Goal: Information Seeking & Learning: Learn about a topic

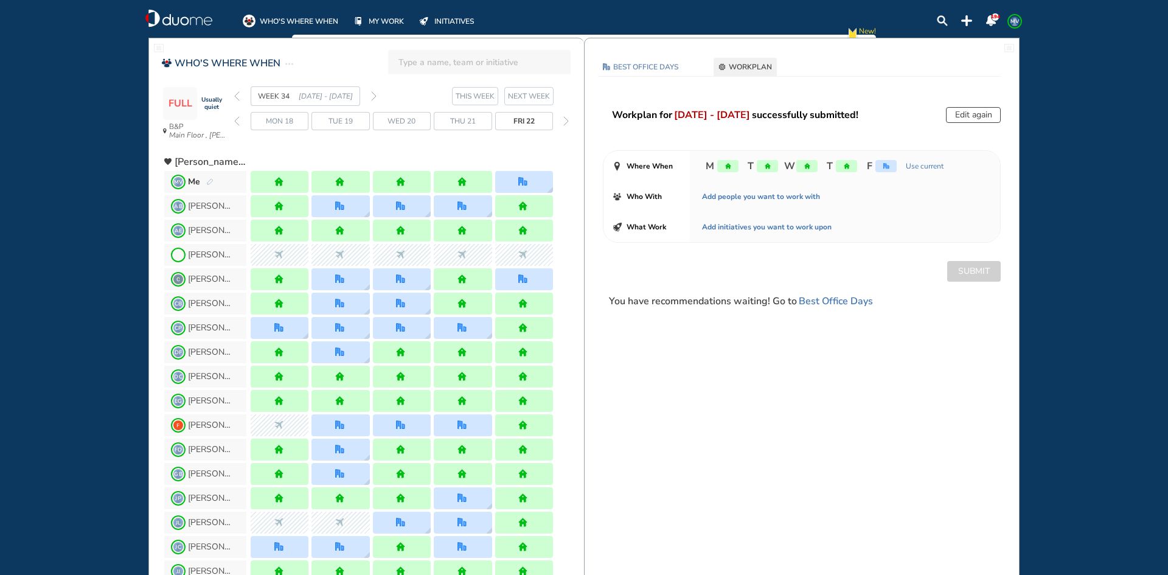
click at [238, 94] on div "WEEK 34 [DATE] - [DATE]" at bounding box center [305, 95] width 142 height 19
click at [238, 94] on img "back week" at bounding box center [236, 96] width 5 height 10
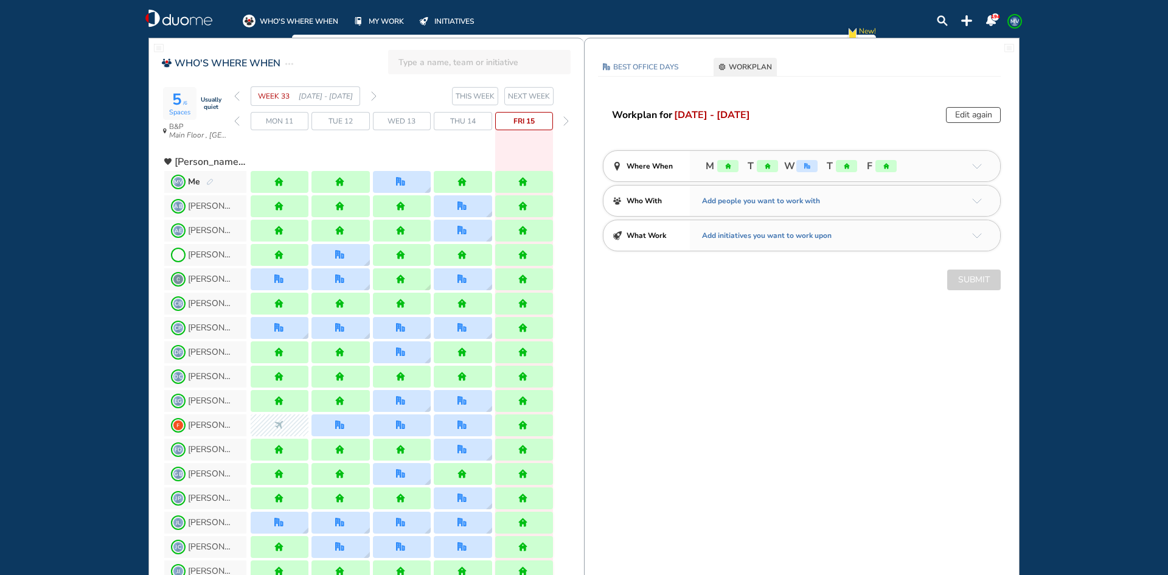
click at [373, 96] on img "forward week" at bounding box center [373, 96] width 5 height 10
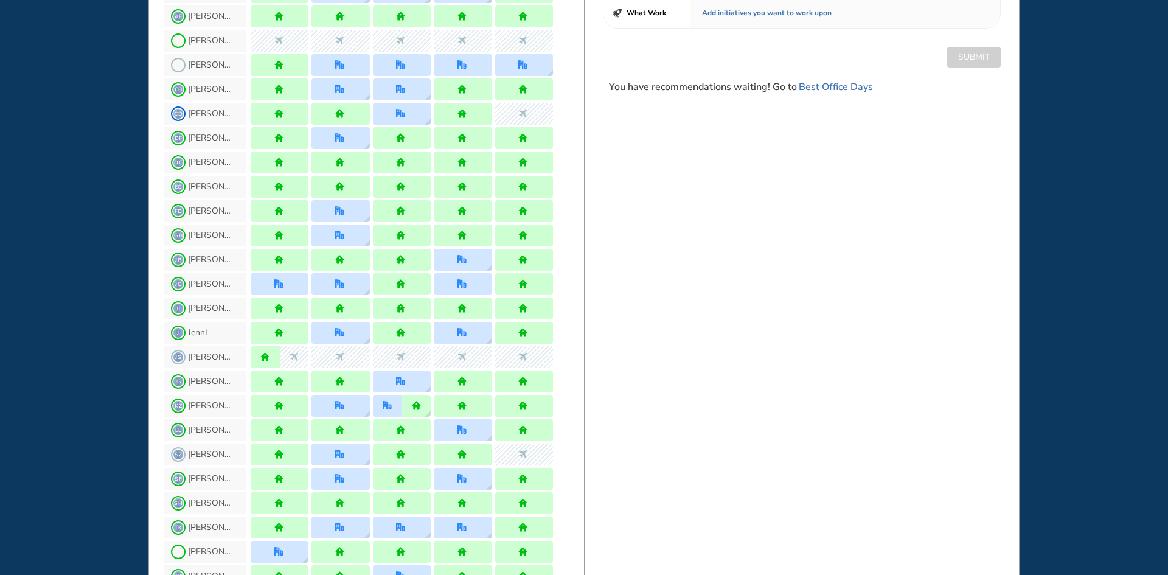
scroll to position [243, 0]
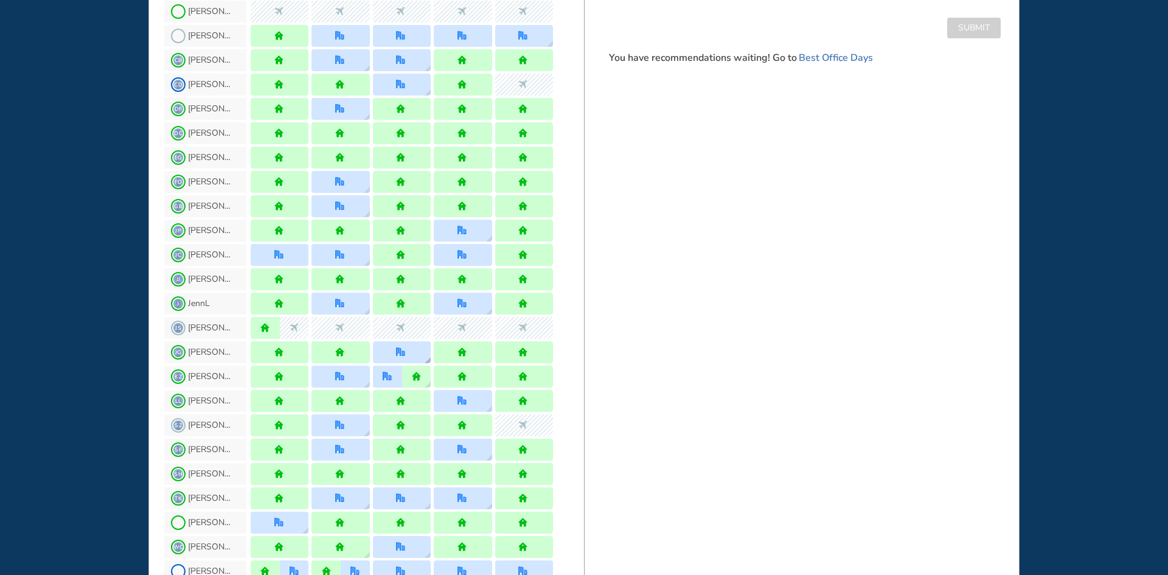
click at [427, 359] on img "location dialog" at bounding box center [427, 360] width 6 height 6
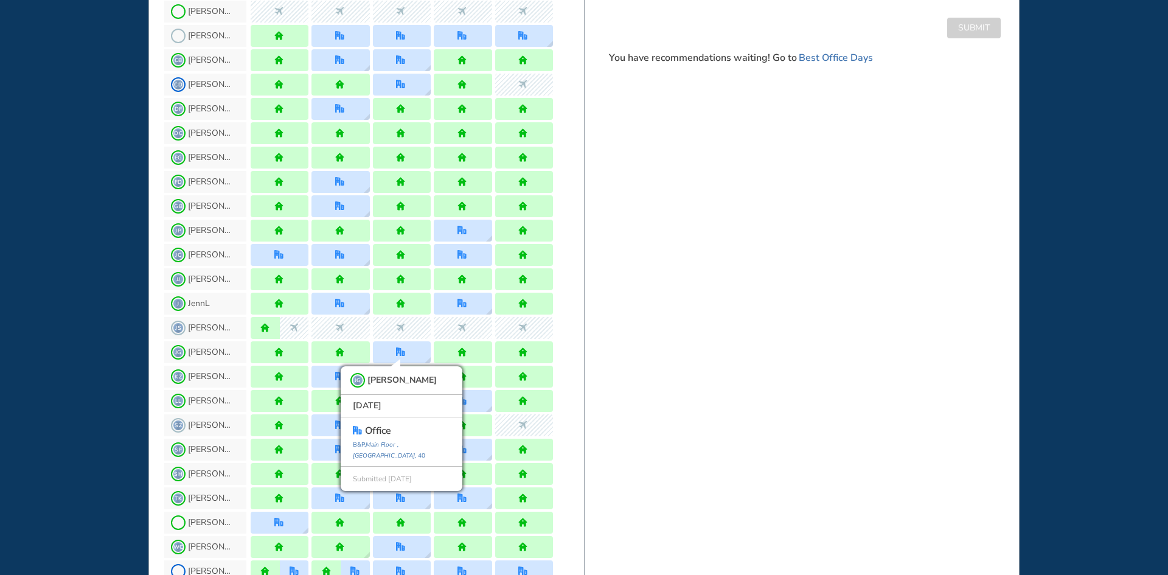
click at [581, 353] on div "[PERSON_NAME] [PERSON_NAME] [DATE] office B&P, [GEOGRAPHIC_DATA] , [GEOGRAPHIC_…" at bounding box center [374, 352] width 420 height 24
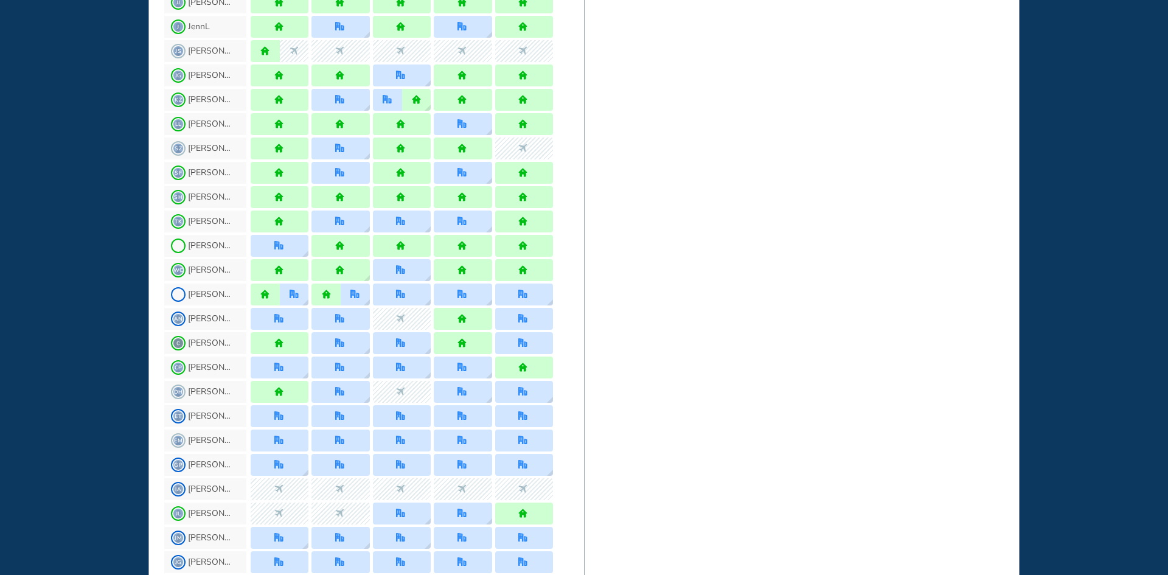
scroll to position [547, 0]
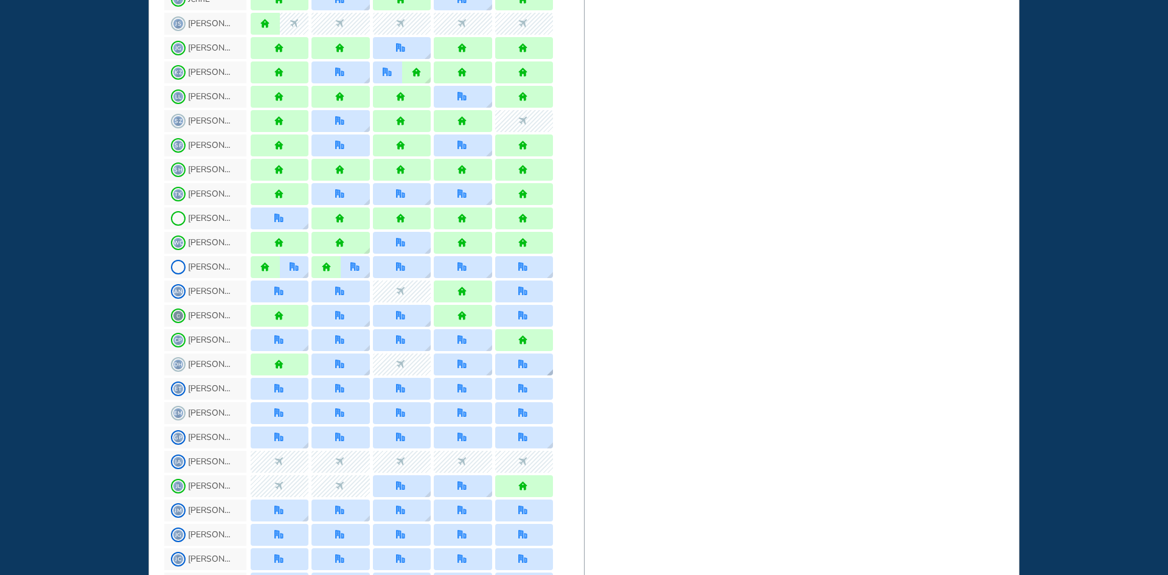
click at [544, 371] on div at bounding box center [524, 364] width 58 height 22
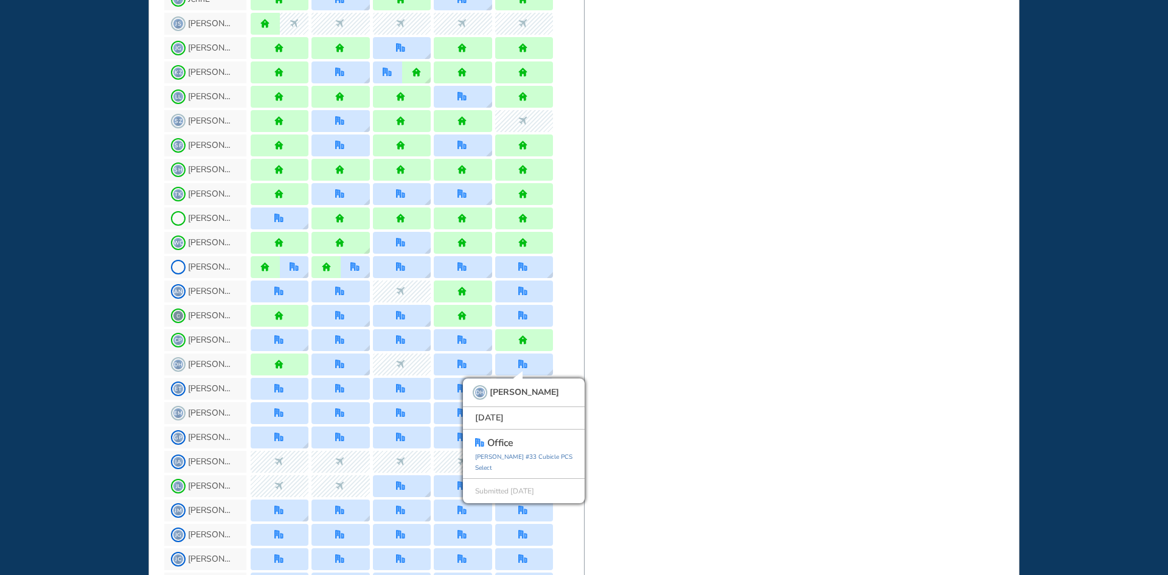
click at [605, 327] on div "BEST OFFICE DAYS WORKPLAN [DATE] B&P Main Floor , Hotel Cubicle Set location Ca…" at bounding box center [801, 278] width 435 height 1576
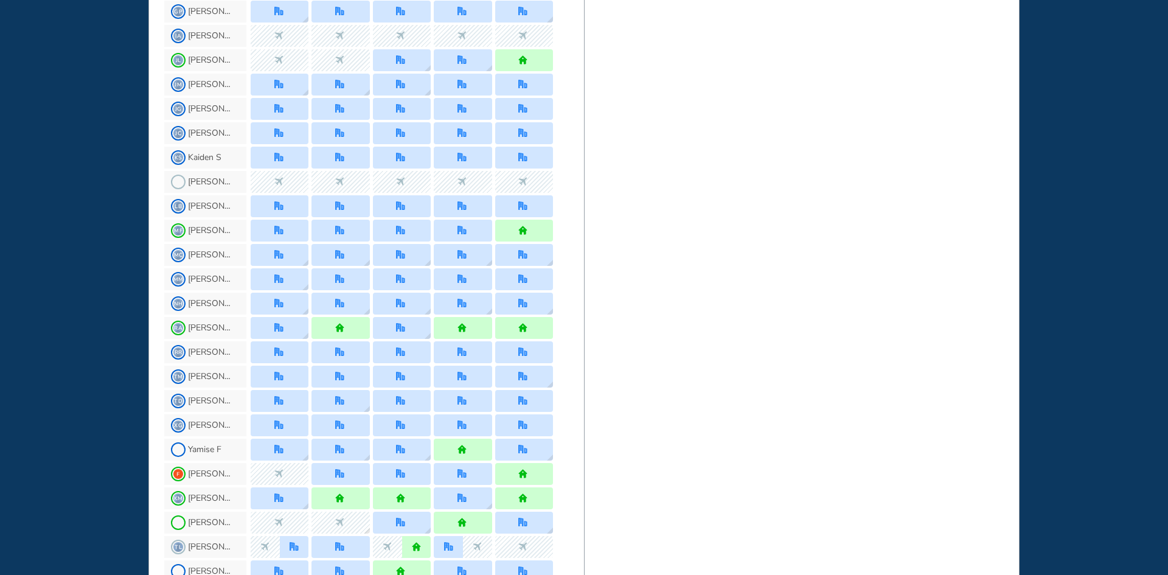
scroll to position [1034, 0]
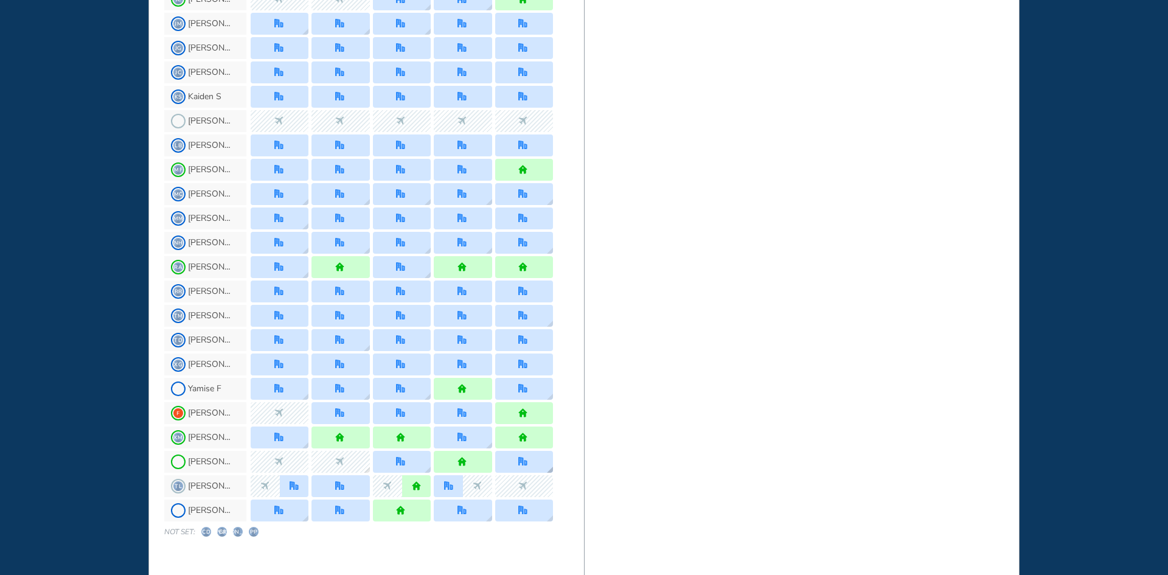
click at [550, 467] on img "location dialog" at bounding box center [550, 469] width 6 height 6
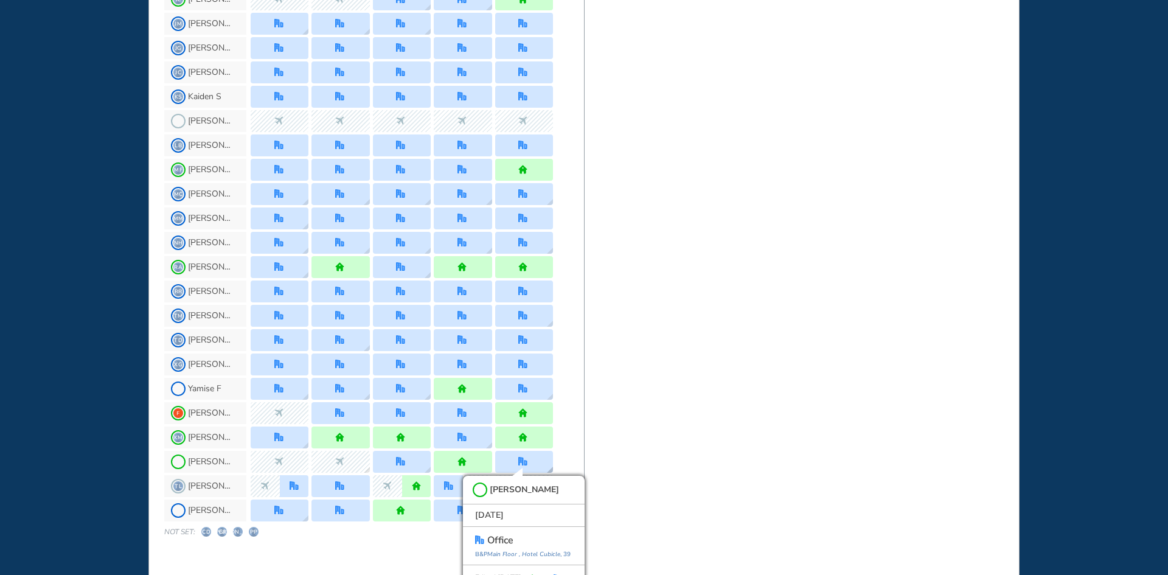
scroll to position [1048, 0]
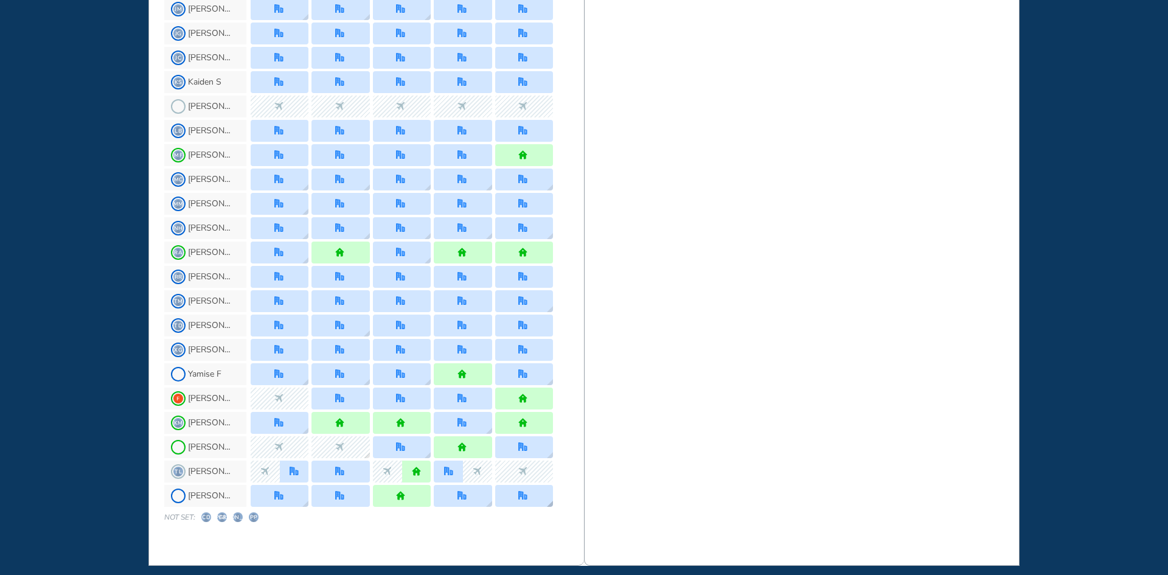
click at [546, 504] on div at bounding box center [524, 496] width 58 height 22
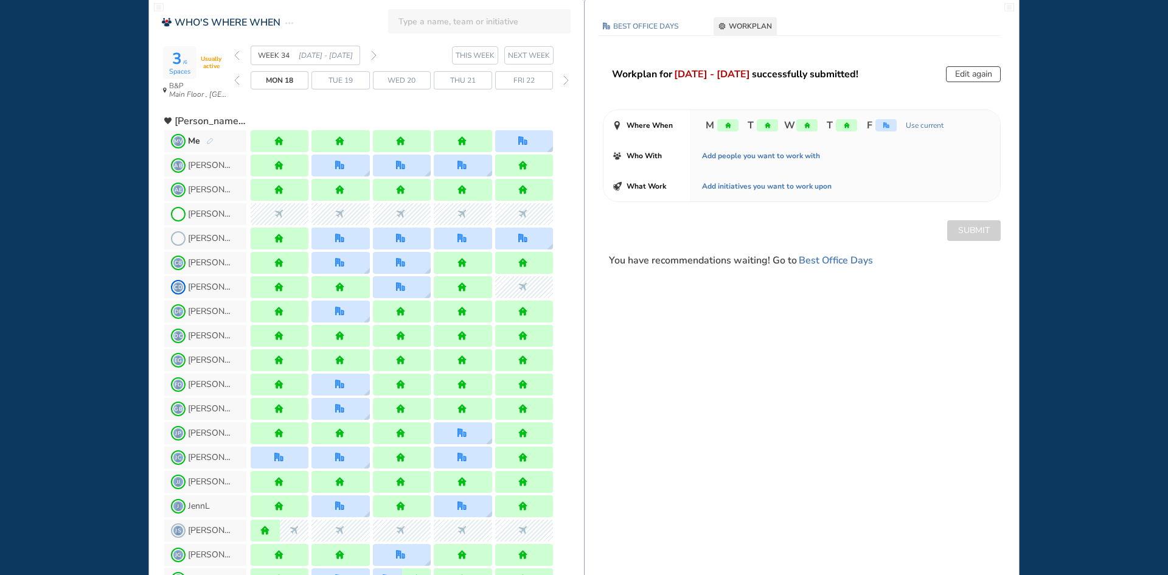
scroll to position [0, 0]
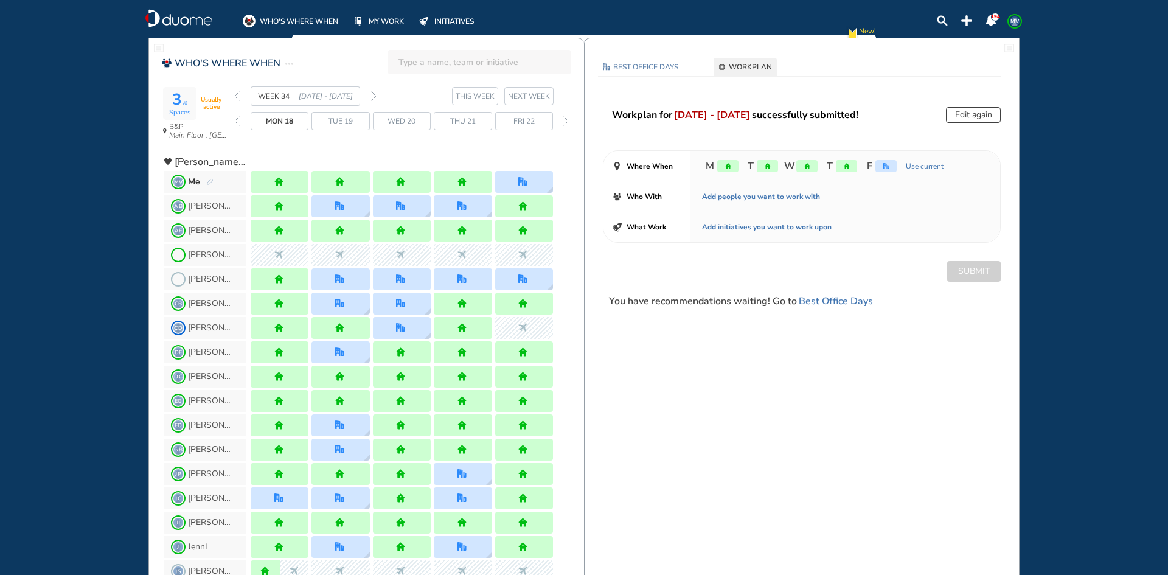
click at [234, 92] on div "3 /6 Spaces Usually active B&P Main Floor , Hotel Cubicle WEEK 34 [DATE] - [DAT…" at bounding box center [374, 116] width 420 height 60
click at [237, 95] on img "back week" at bounding box center [236, 96] width 5 height 10
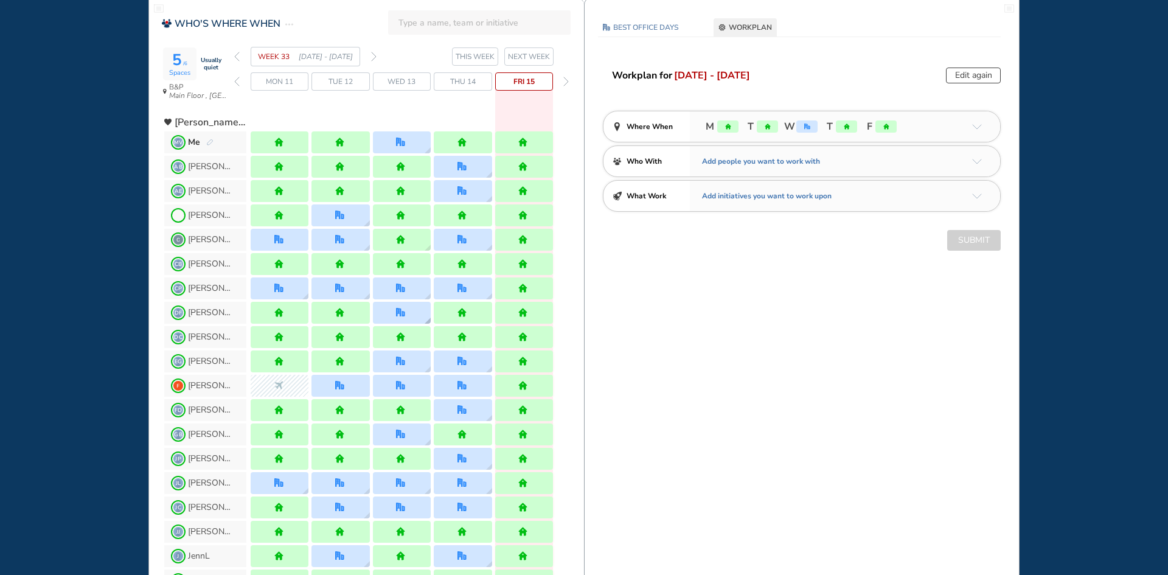
scroll to position [61, 0]
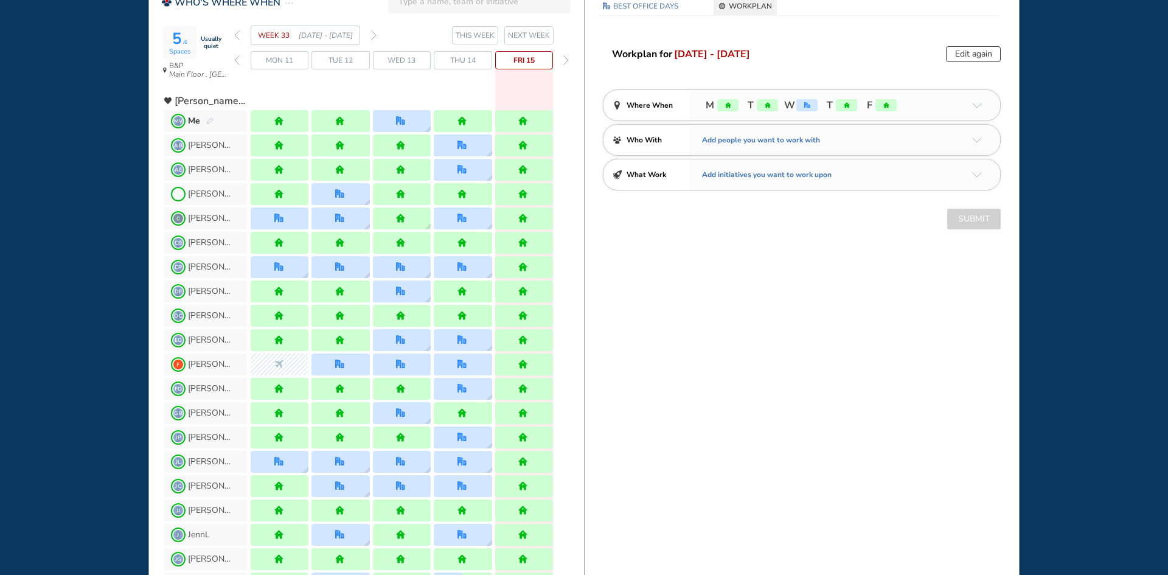
click at [375, 36] on img "forward week" at bounding box center [373, 35] width 5 height 10
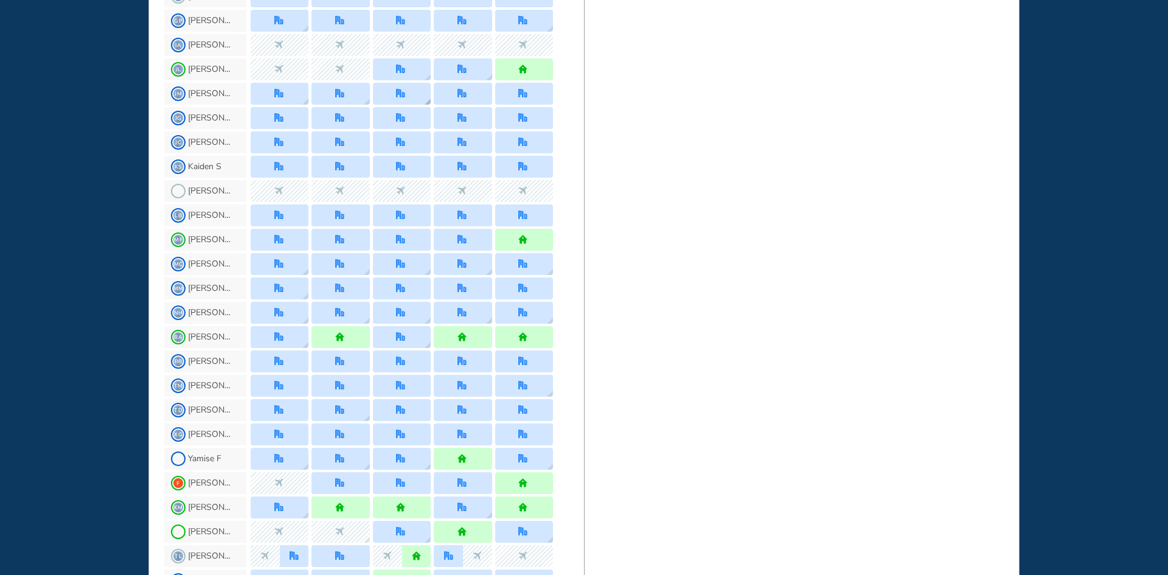
scroll to position [1034, 0]
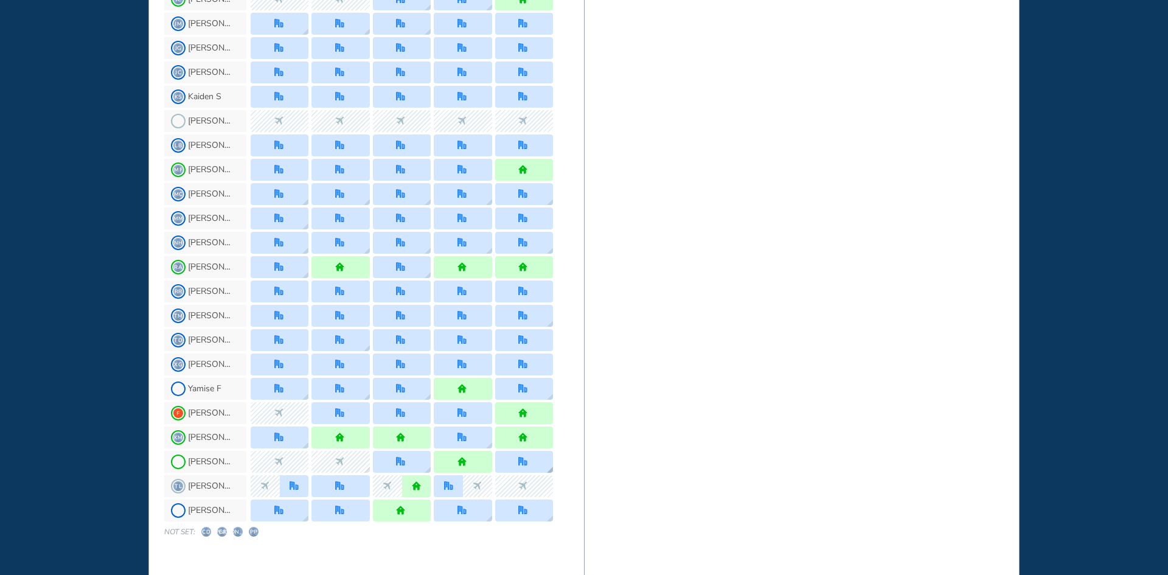
click at [551, 468] on img "location dialog" at bounding box center [550, 469] width 6 height 6
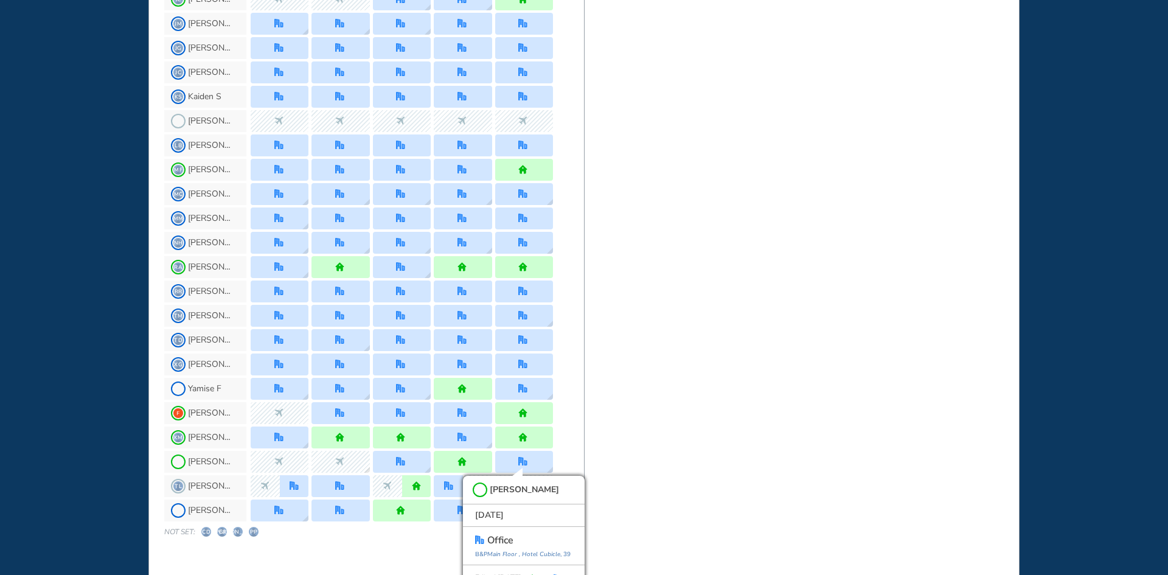
scroll to position [1048, 0]
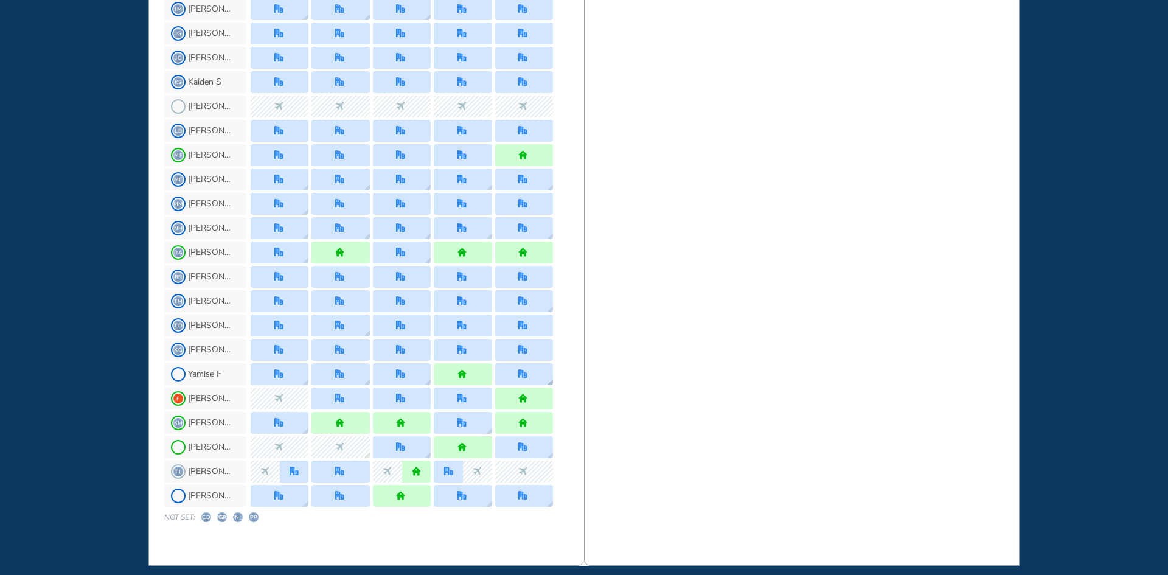
click at [549, 379] on img "location dialog" at bounding box center [550, 382] width 6 height 6
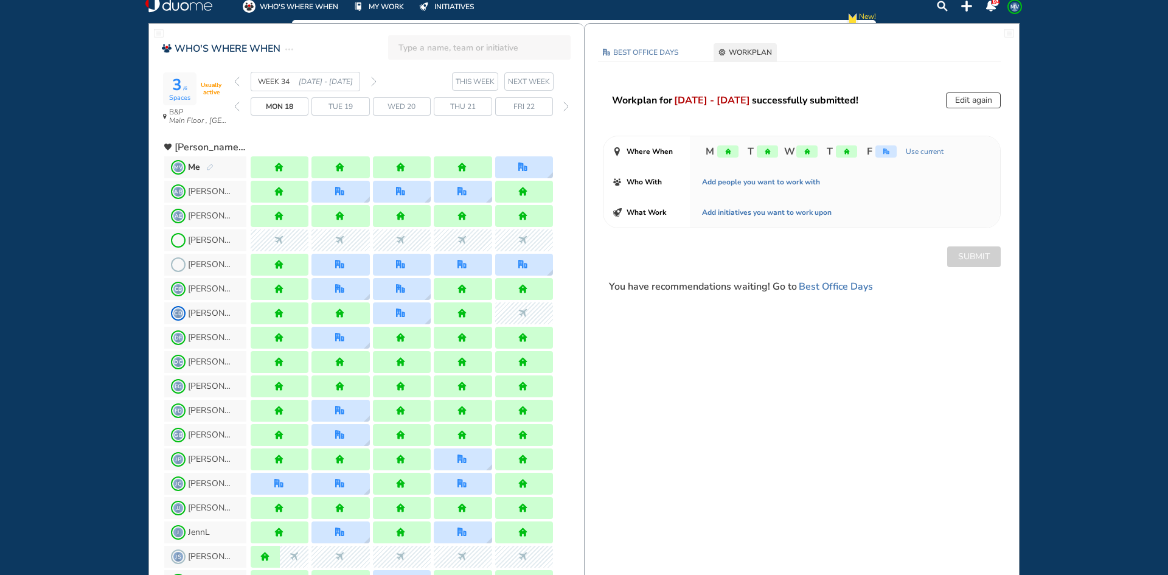
scroll to position [0, 0]
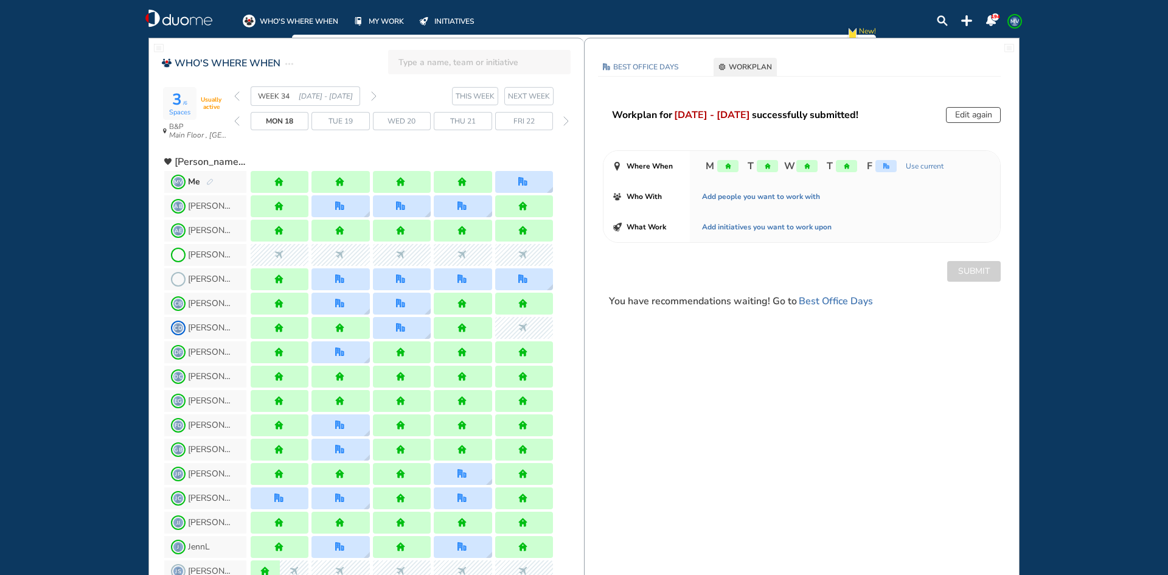
click at [238, 95] on img "back week" at bounding box center [236, 96] width 5 height 10
